Goal: Task Accomplishment & Management: Manage account settings

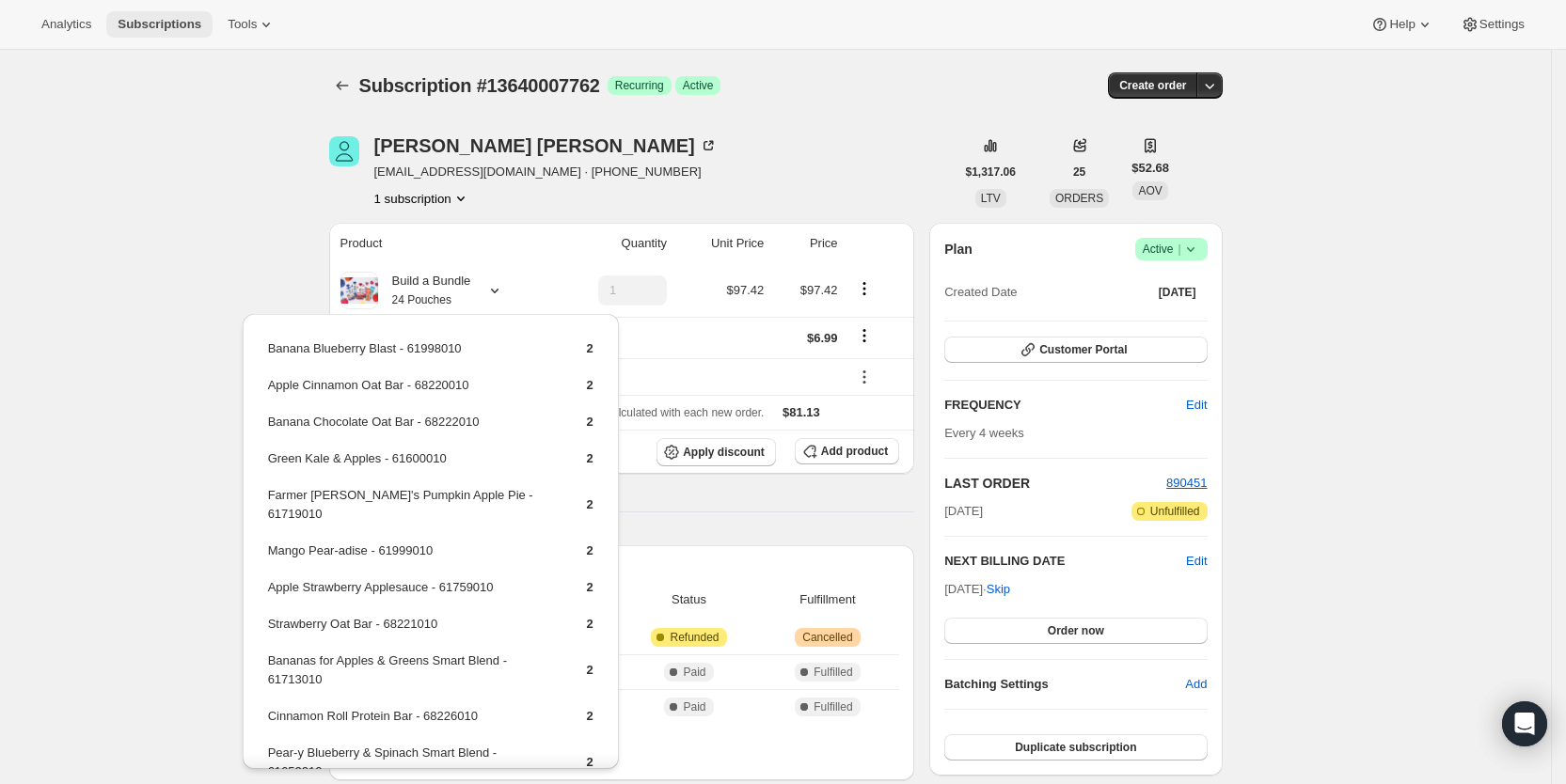
click at [171, 19] on span "Subscriptions" at bounding box center [159, 23] width 83 height 15
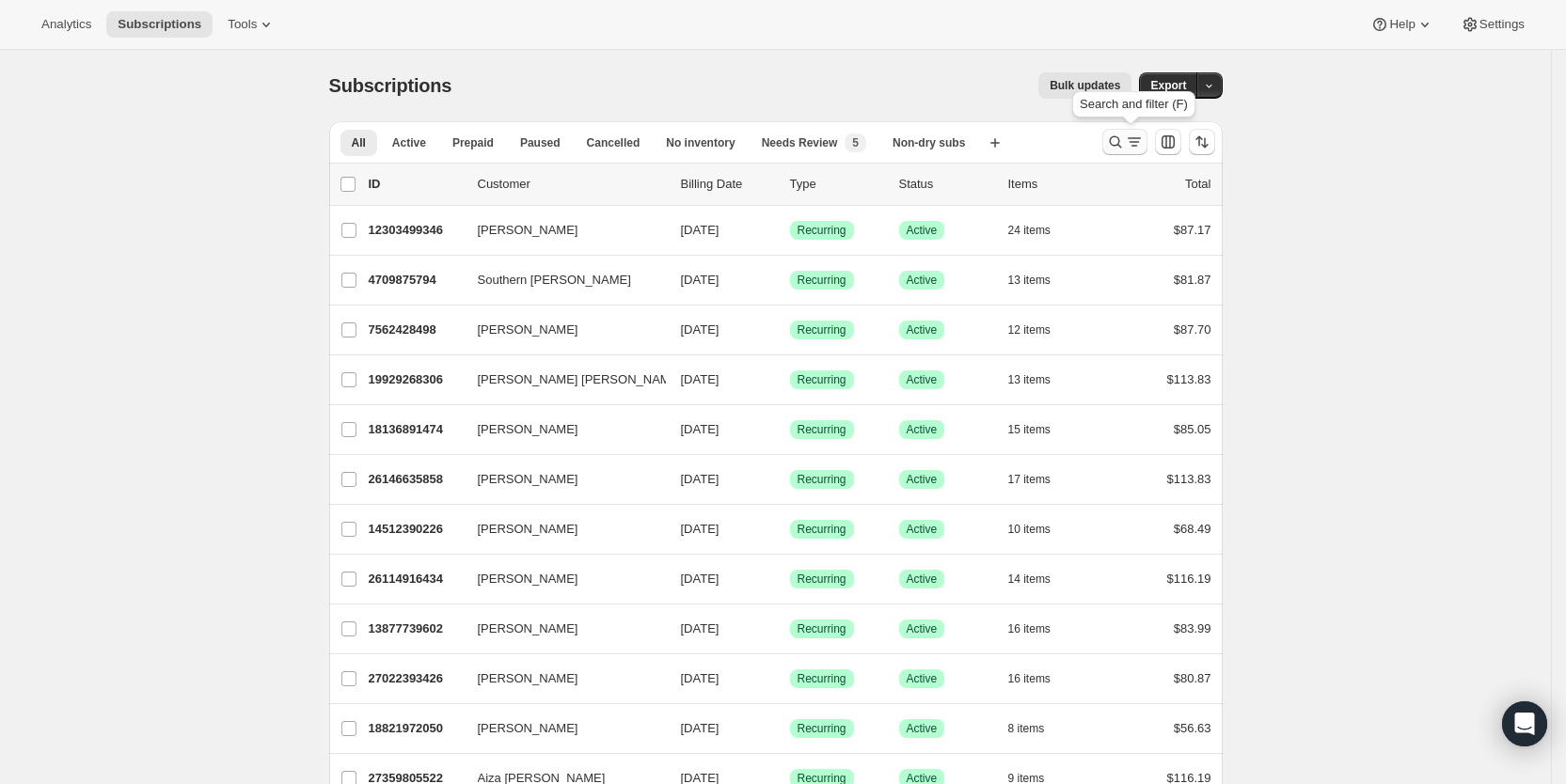
click at [1139, 142] on icon "Search and filter results" at bounding box center [1133, 142] width 11 height 2
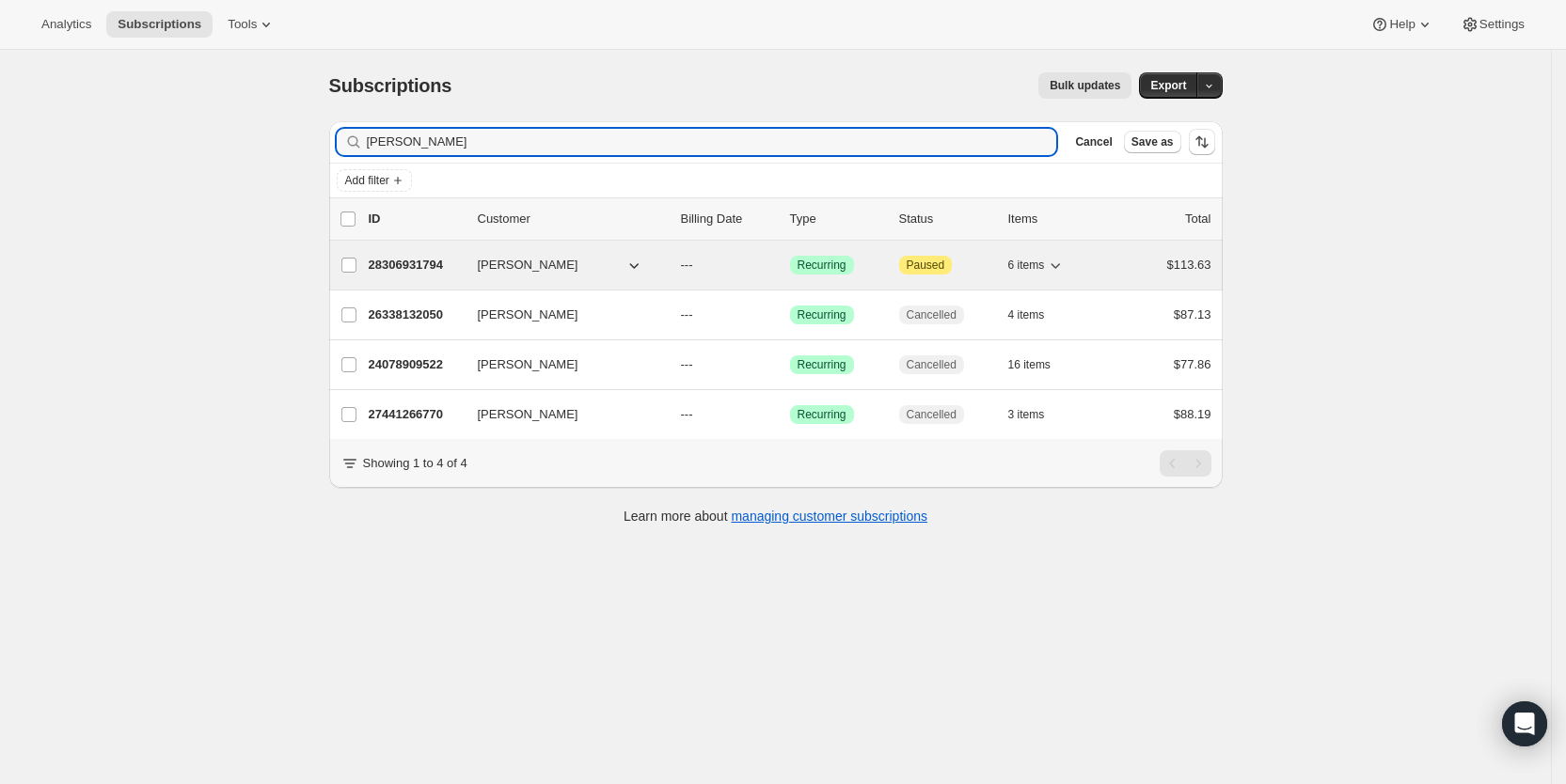
type input "[PERSON_NAME]"
click at [693, 253] on div "28306931794 [PERSON_NAME] --- Success Recurring Attention Paused 6 items $113.63" at bounding box center [789, 264] width 842 height 26
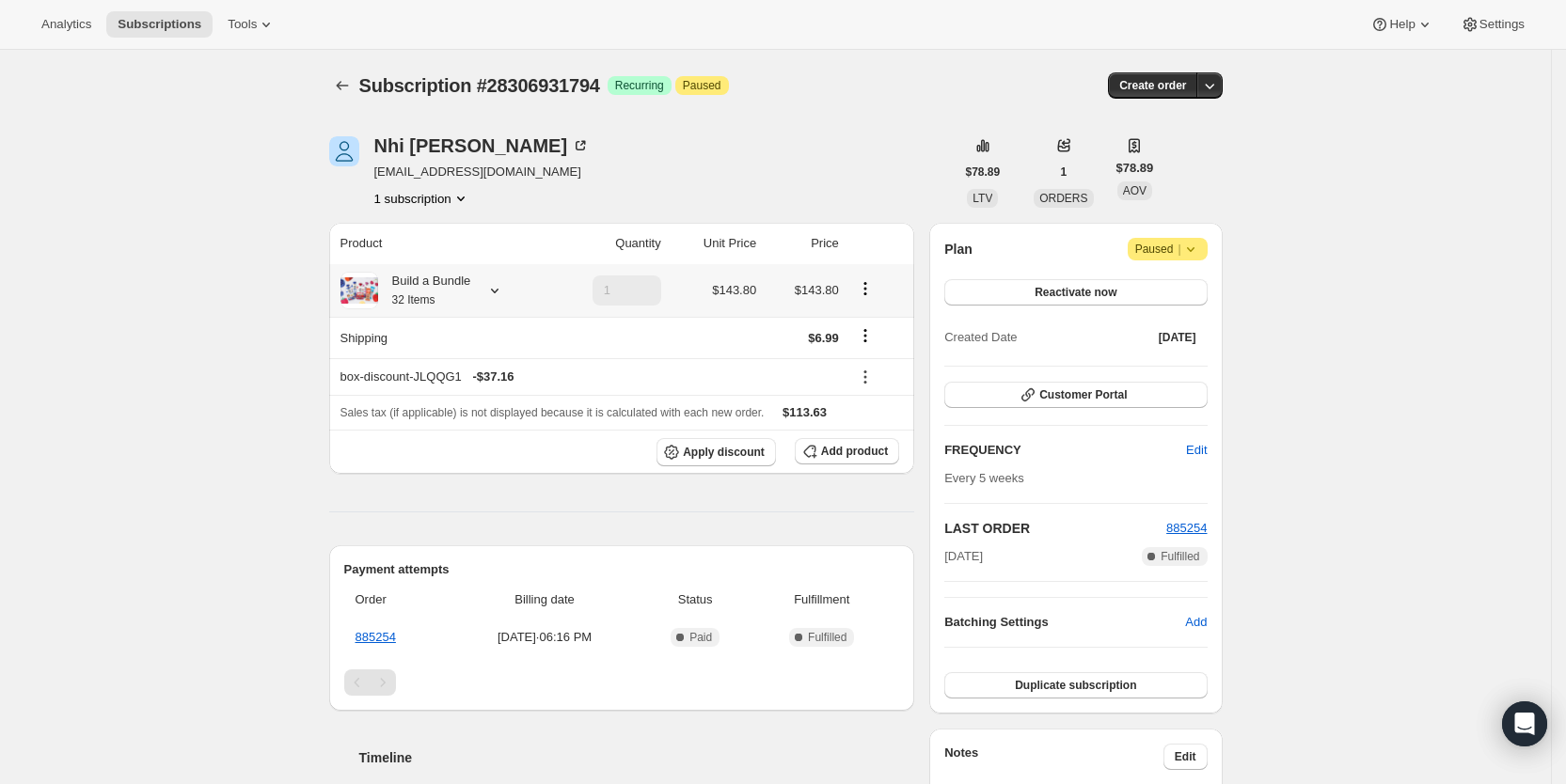
click at [499, 284] on icon at bounding box center [495, 290] width 19 height 19
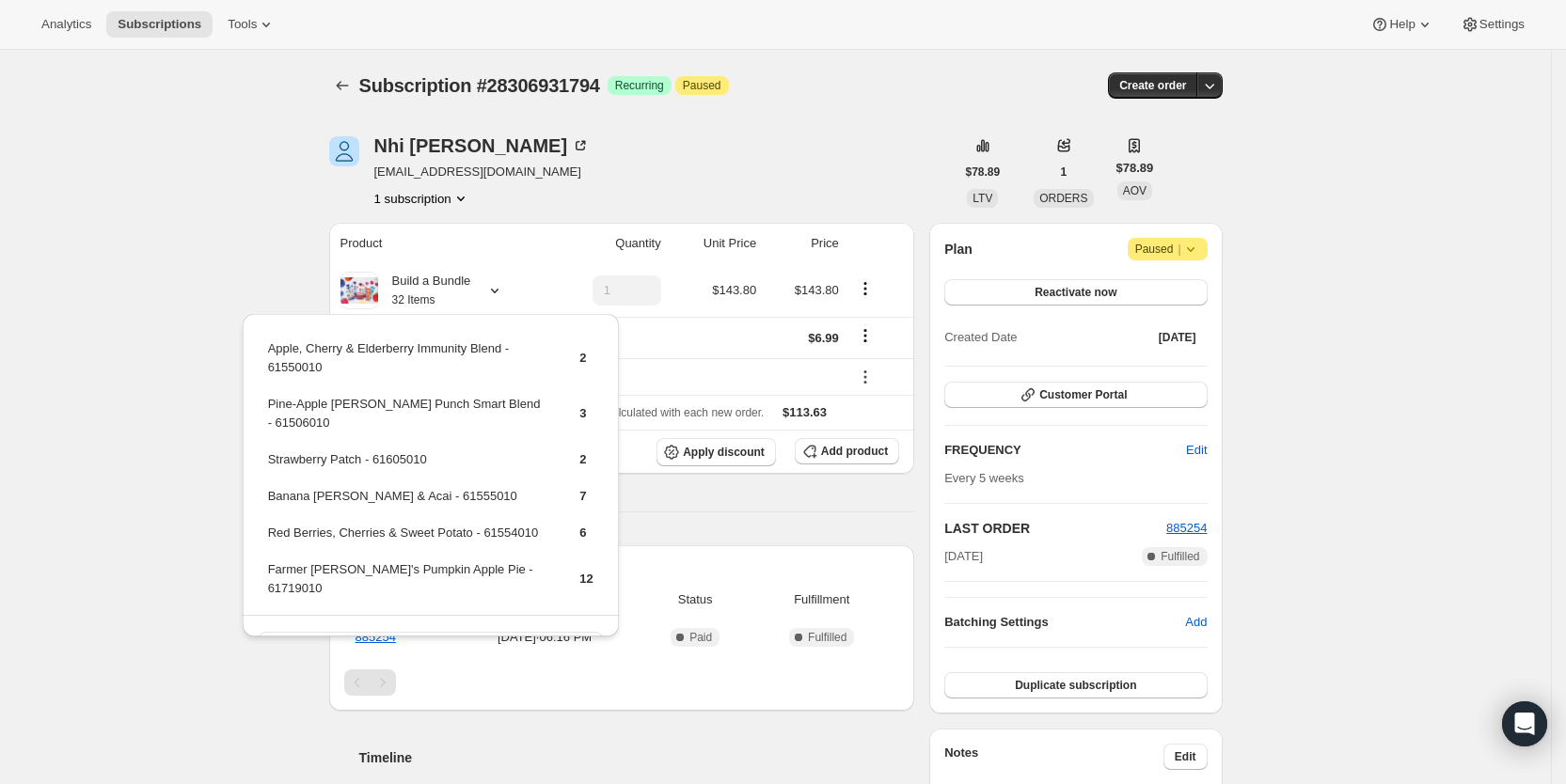
click at [155, 218] on div "Subscription #28306931794. This page is ready Subscription #28306931794 Success…" at bounding box center [776, 685] width 1551 height 1270
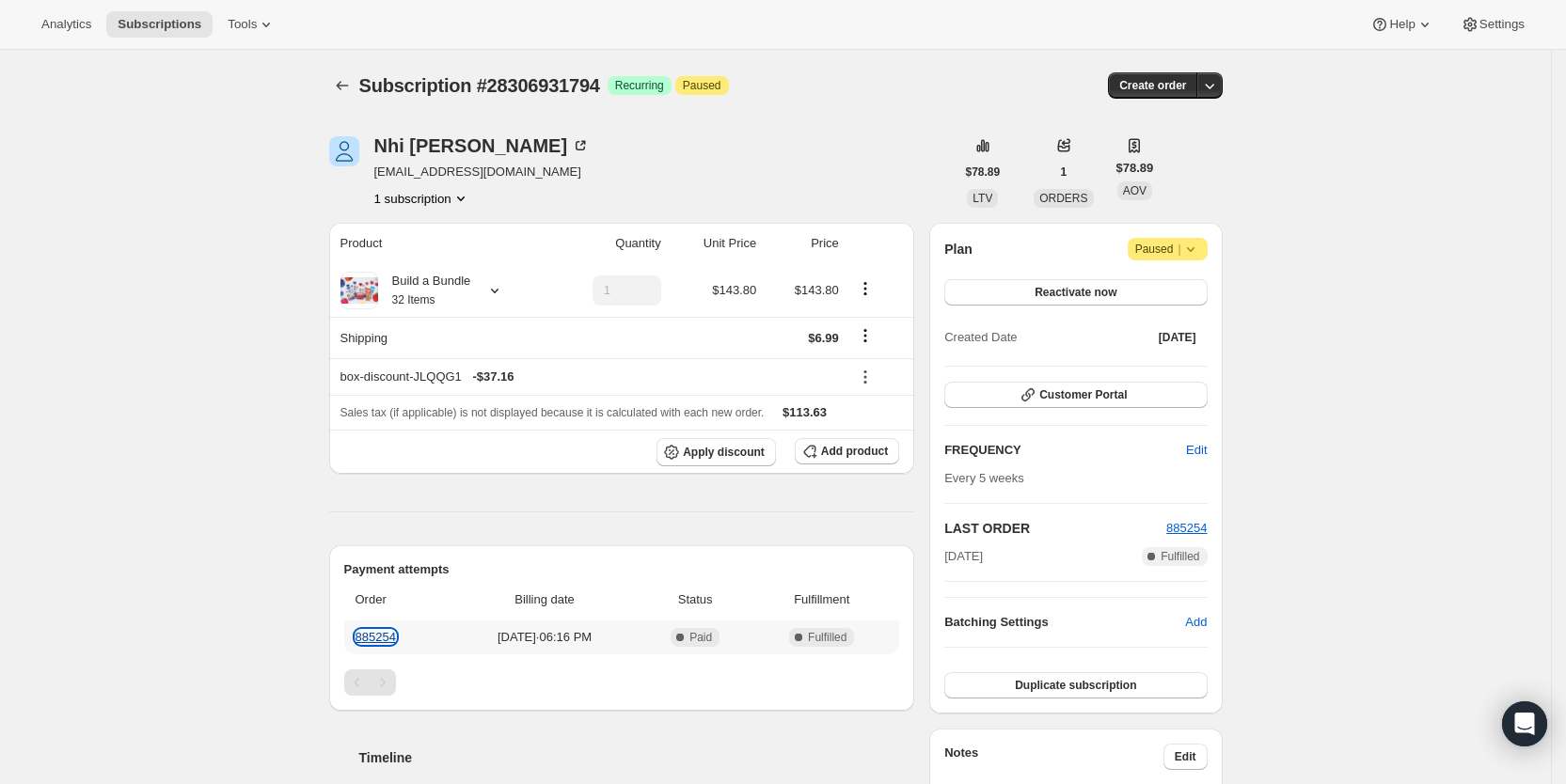
click at [386, 635] on link "885254" at bounding box center [375, 636] width 40 height 14
click at [178, 14] on button "Subscriptions" at bounding box center [160, 24] width 107 height 26
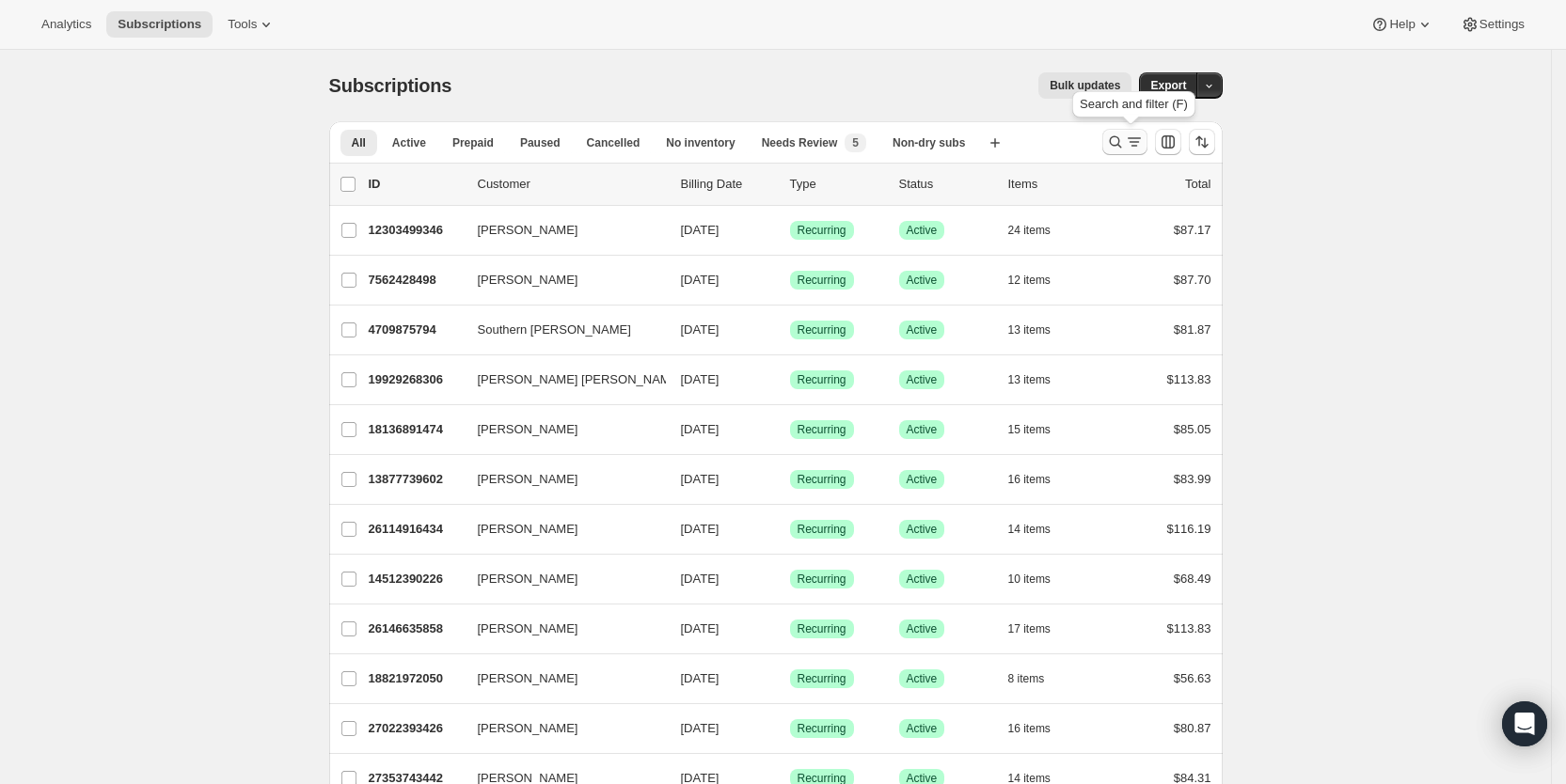
click at [1138, 137] on icon "Search and filter results" at bounding box center [1134, 141] width 19 height 19
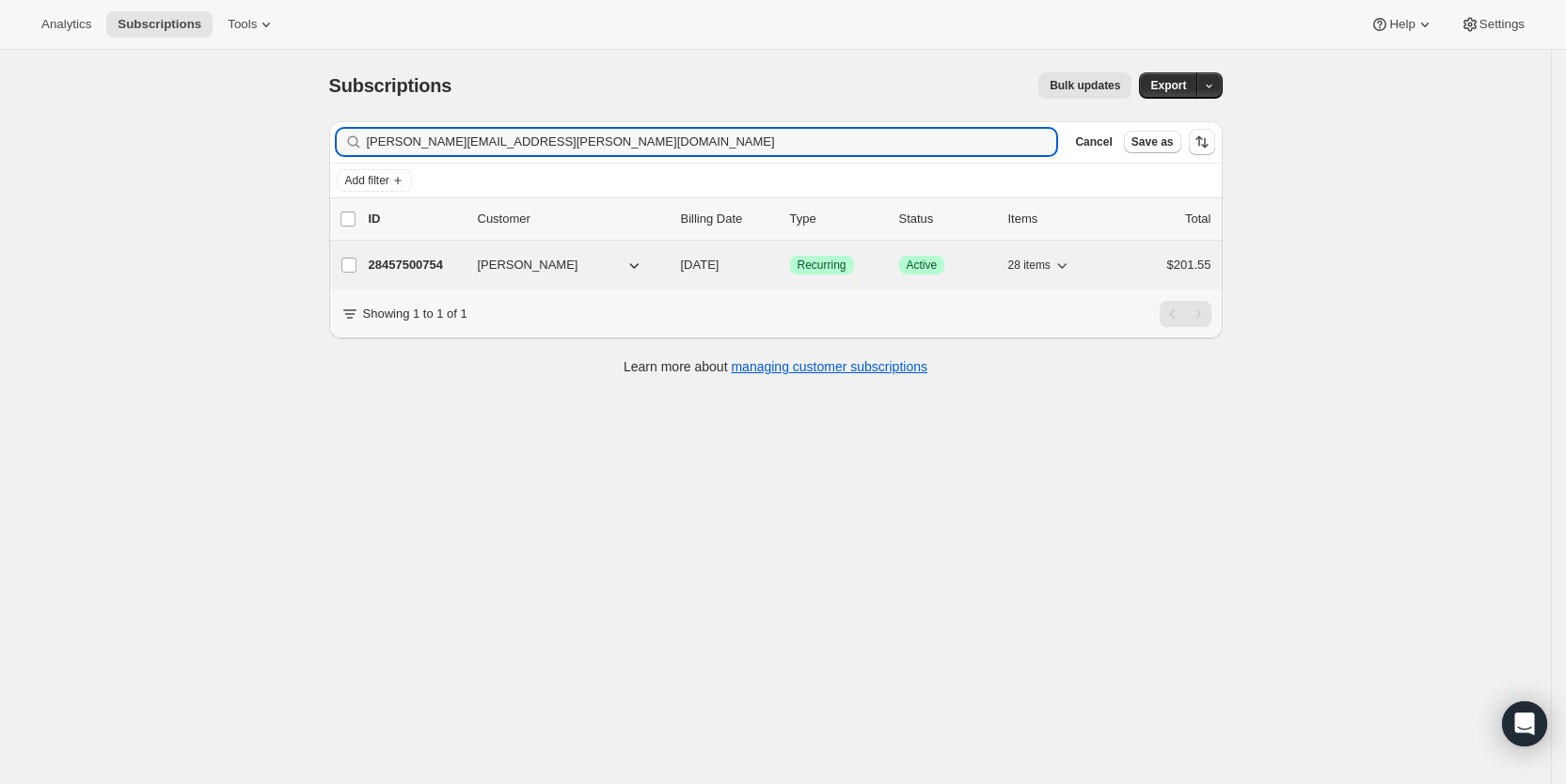
type input "[PERSON_NAME][EMAIL_ADDRESS][PERSON_NAME][DOMAIN_NAME]"
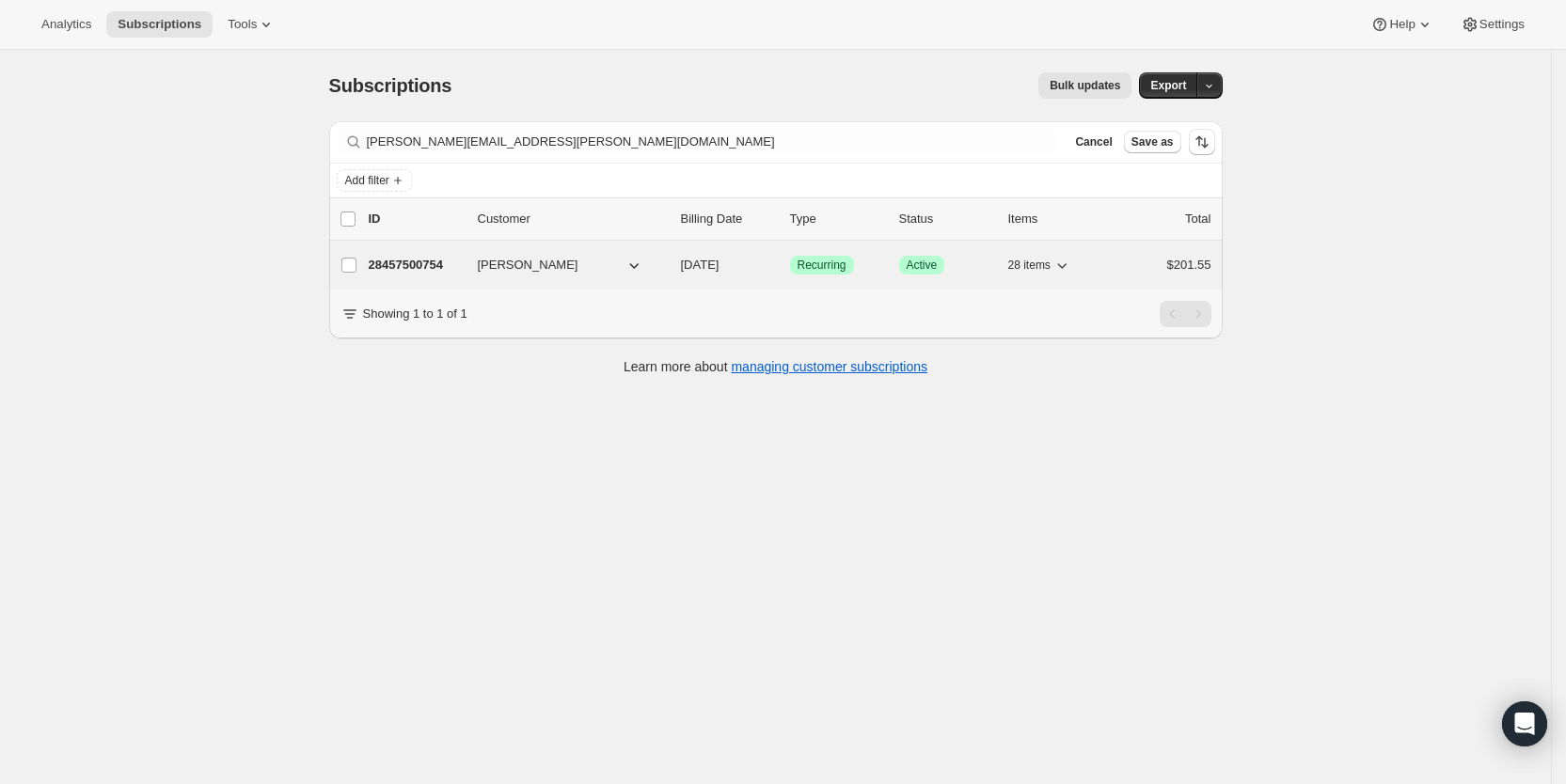
click at [714, 263] on span "[DATE]" at bounding box center [699, 264] width 38 height 14
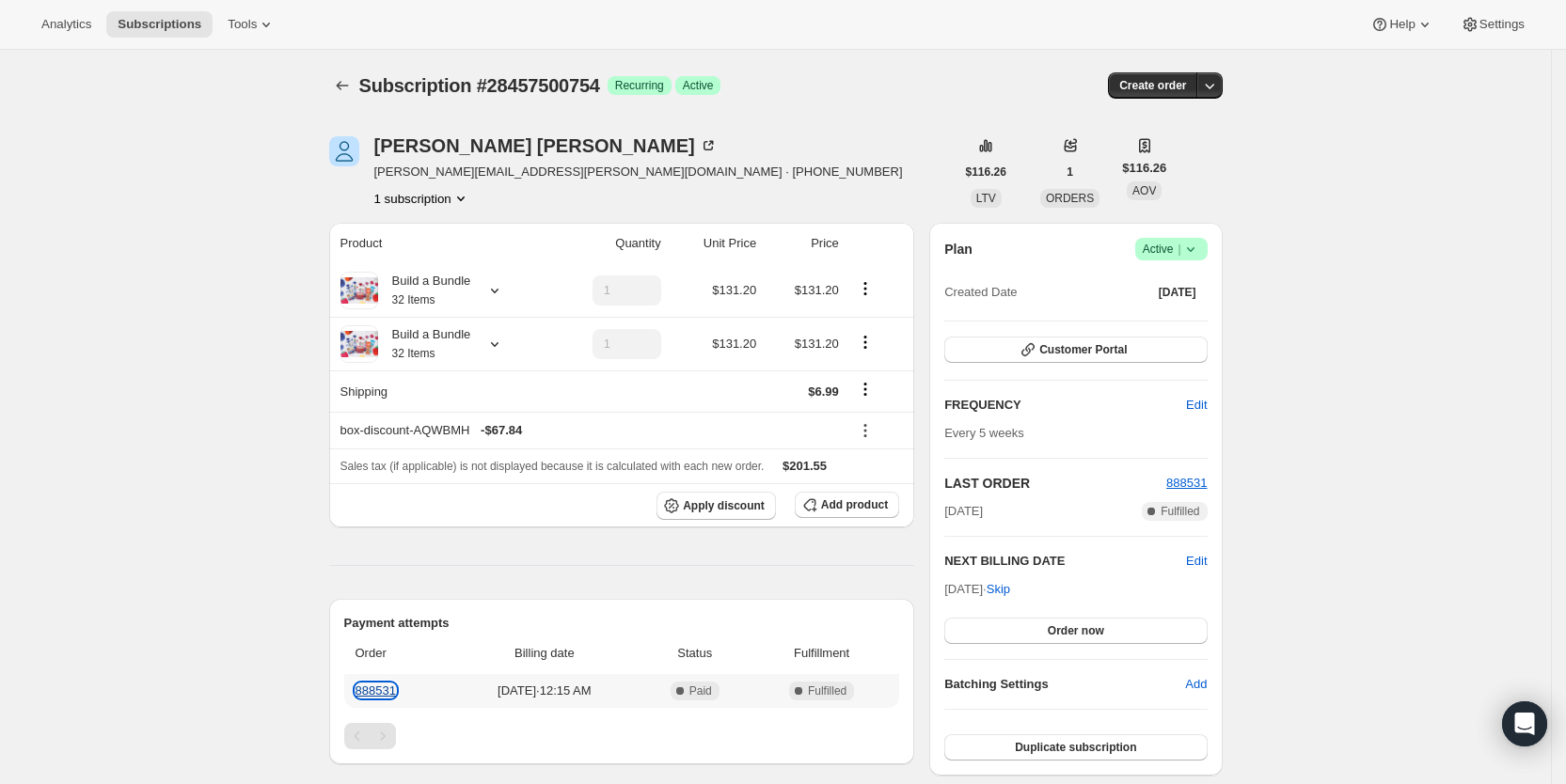
click at [369, 686] on link "888531" at bounding box center [375, 690] width 40 height 14
click at [842, 504] on span "Add product" at bounding box center [854, 504] width 67 height 15
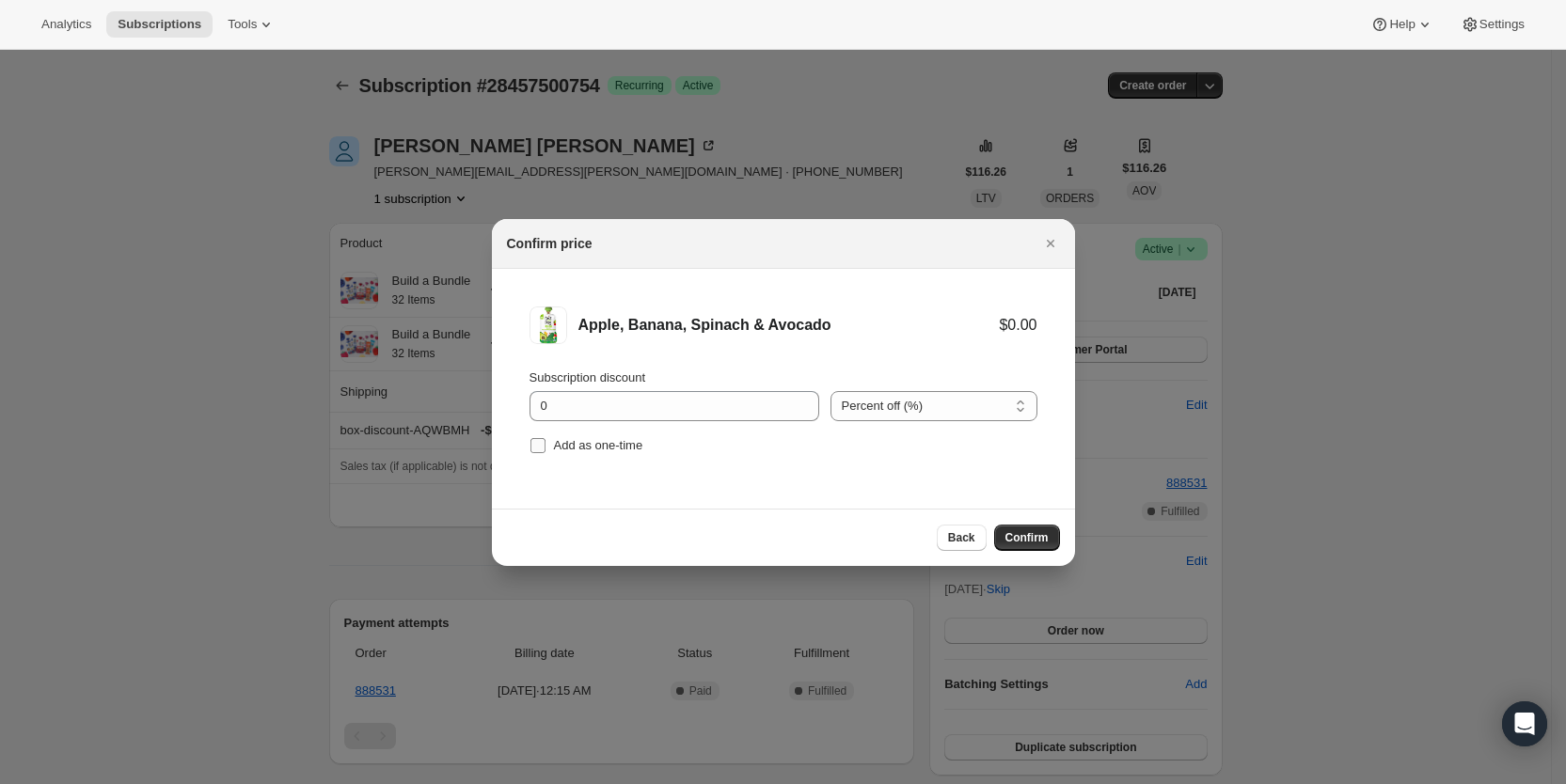
click at [541, 446] on input "Add as one-time" at bounding box center [538, 445] width 15 height 15
checkbox input "true"
click at [1019, 535] on span "Confirm" at bounding box center [1027, 537] width 43 height 15
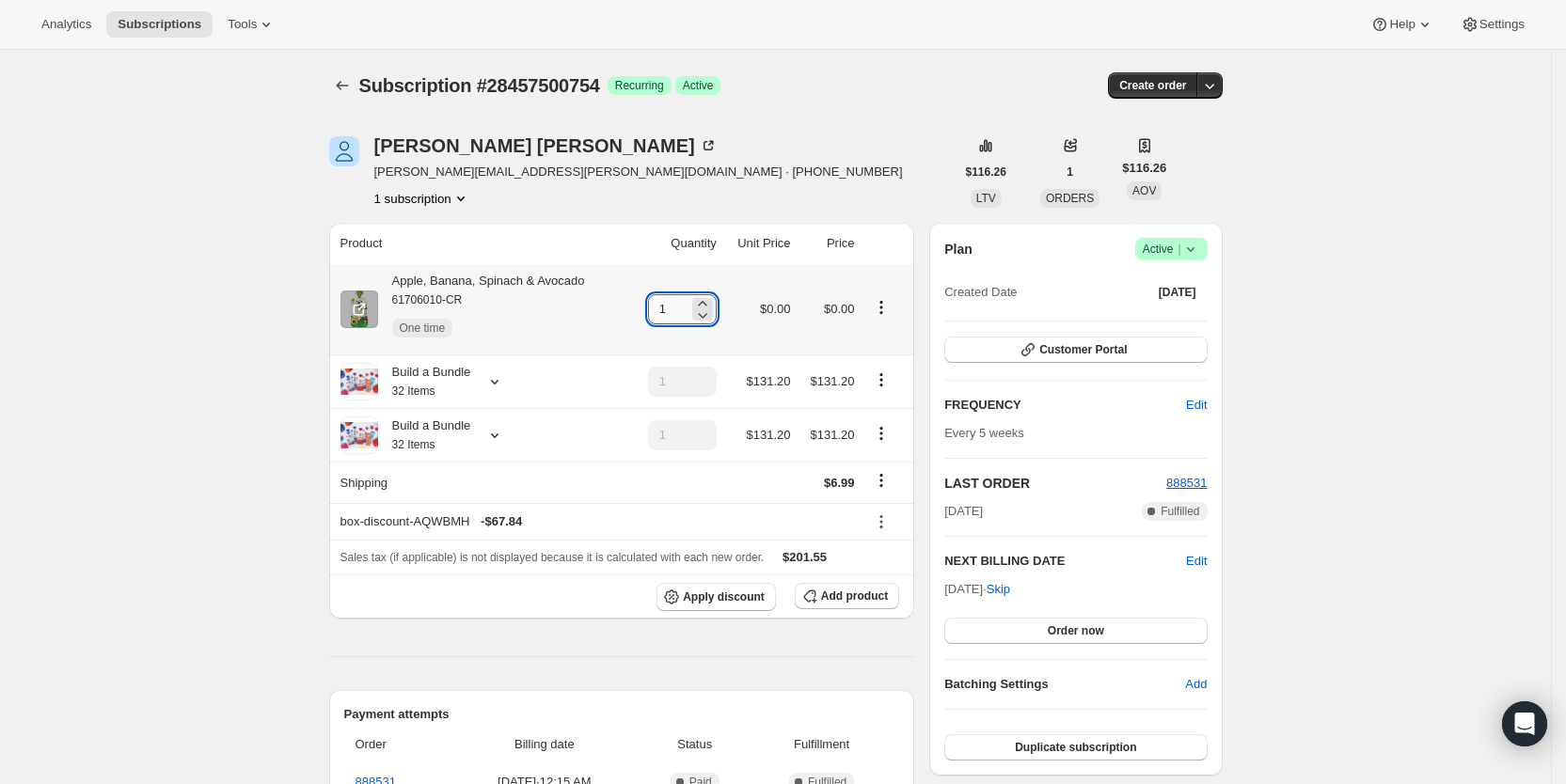
drag, startPoint x: 656, startPoint y: 311, endPoint x: 686, endPoint y: 309, distance: 30.1
click at [686, 309] on input "1" at bounding box center [668, 309] width 40 height 30
type input "7"
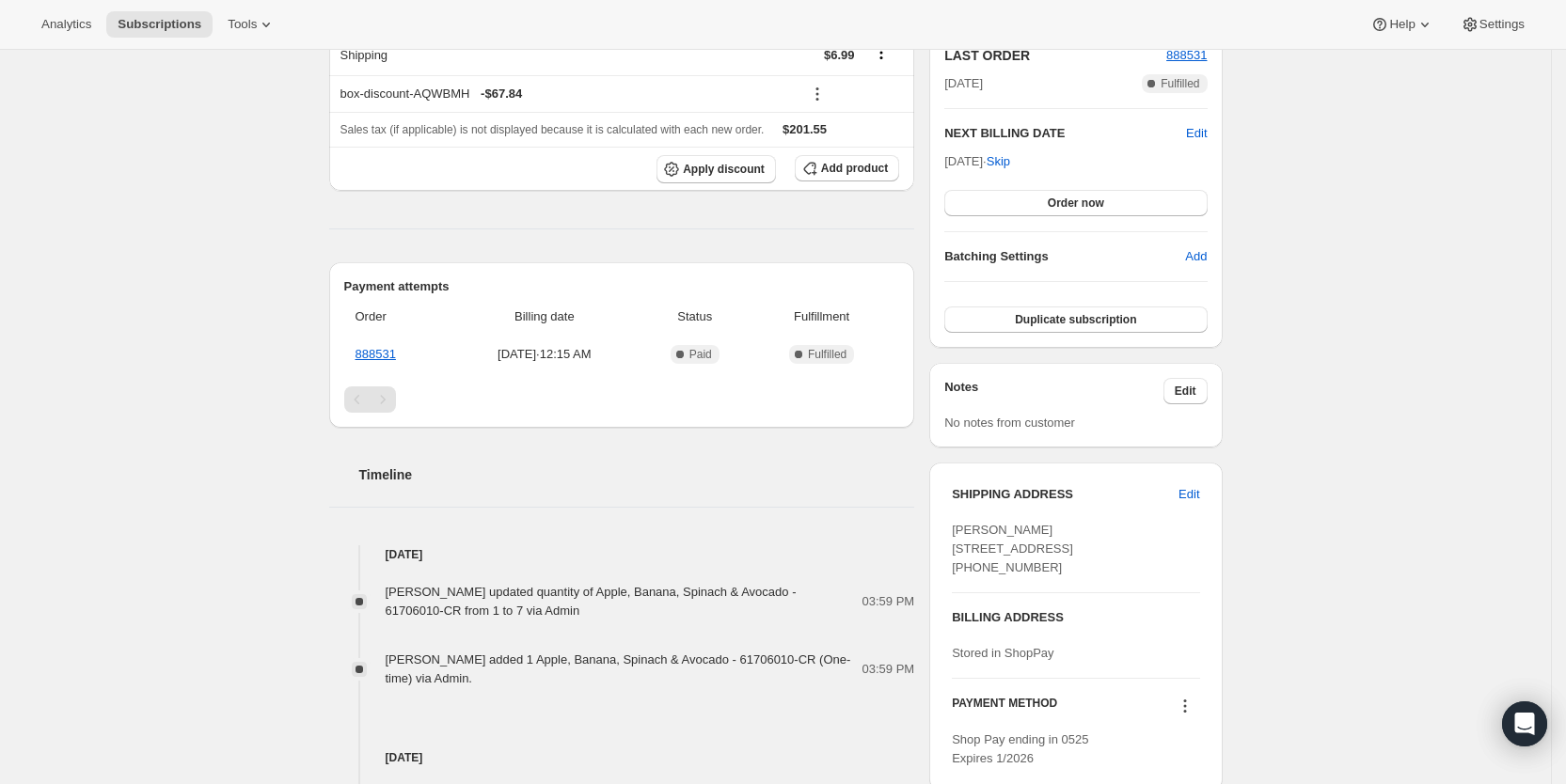
scroll to position [430, 0]
